Goal: Task Accomplishment & Management: Use online tool/utility

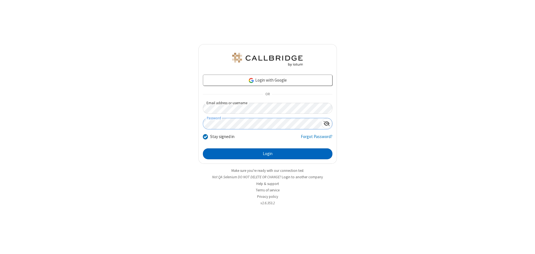
click at [267, 154] on button "Login" at bounding box center [267, 153] width 129 height 11
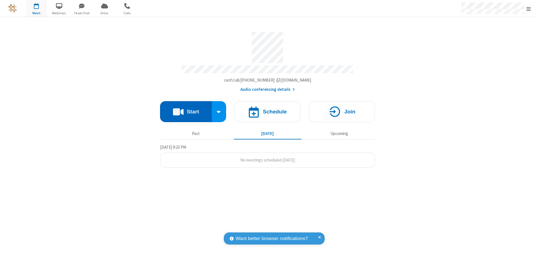
click at [186, 110] on button "Start" at bounding box center [186, 111] width 52 height 21
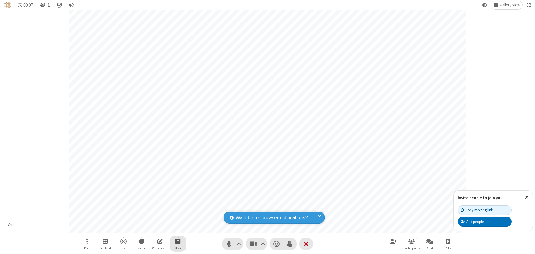
click at [178, 241] on span "Start sharing" at bounding box center [177, 241] width 5 height 7
click at [178, 207] on span "Share additional camera" at bounding box center [180, 208] width 41 height 5
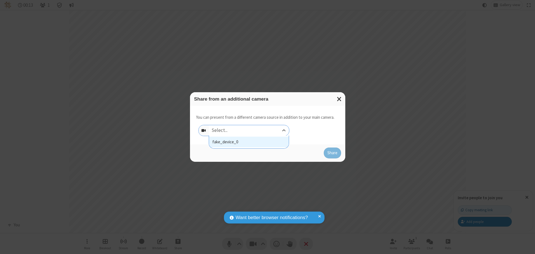
click at [249, 130] on div "Select..." at bounding box center [249, 130] width 80 height 11
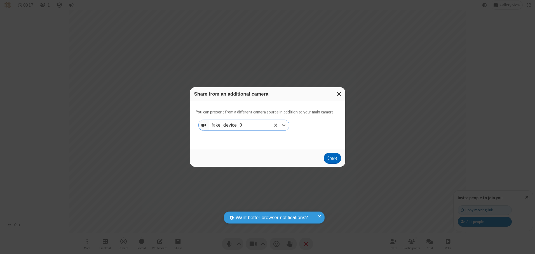
click at [332, 160] on button "Share" at bounding box center [331, 158] width 17 height 11
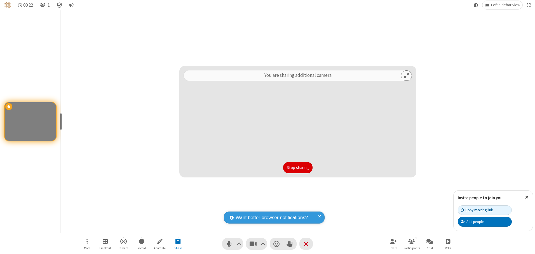
click at [297, 167] on button "Stop sharing" at bounding box center [297, 167] width 29 height 11
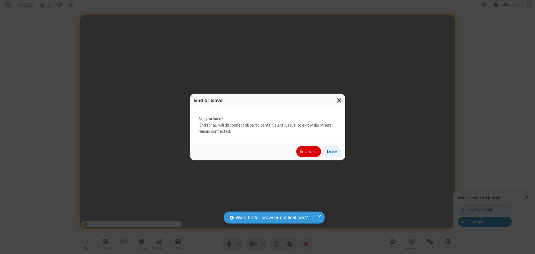
click at [309, 152] on button "End for all" at bounding box center [308, 151] width 25 height 11
